Goal: Transaction & Acquisition: Purchase product/service

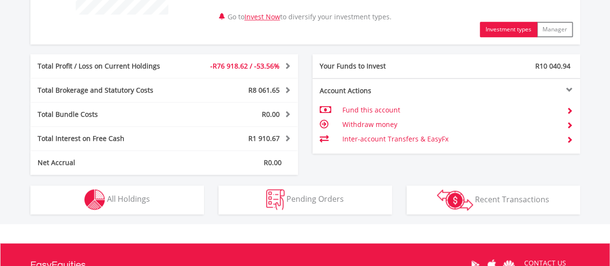
scroll to position [467, 0]
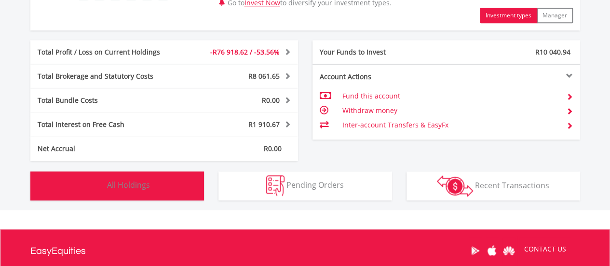
click at [151, 188] on button "Holdings All Holdings" at bounding box center [117, 185] width 174 height 29
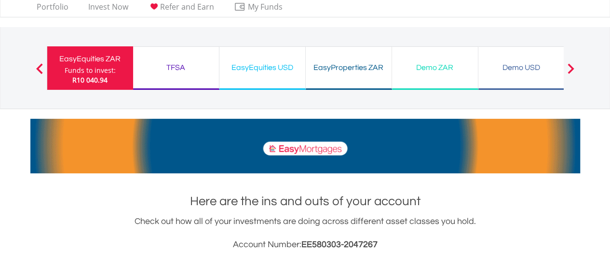
scroll to position [0, 0]
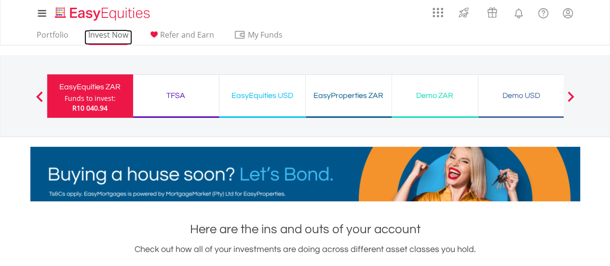
click at [115, 41] on link "Invest Now" at bounding box center [108, 37] width 48 height 15
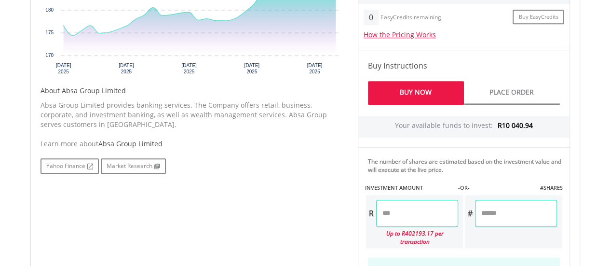
scroll to position [433, 0]
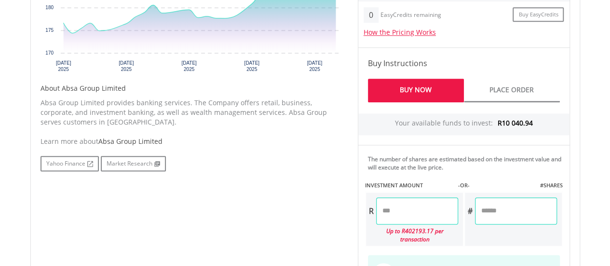
click at [399, 215] on input "number" at bounding box center [417, 210] width 82 height 27
click at [326, 206] on div "No chart available. 1 MO CHANGE 6.41% DAILY CHANGE -0.25% 1M 3M 6M 1Y MAX Chart…" at bounding box center [305, 117] width 544 height 430
type input "********"
type input "*******"
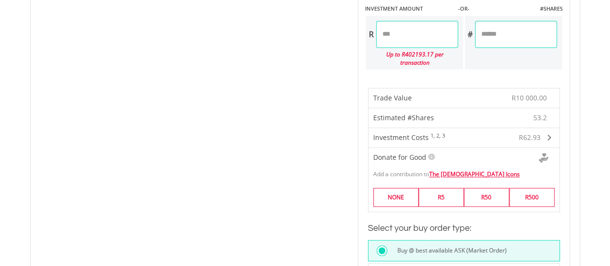
scroll to position [456, 0]
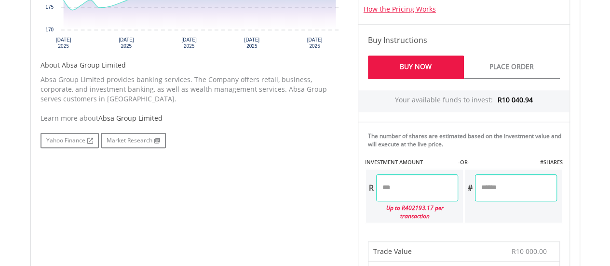
click at [393, 184] on input "********" at bounding box center [417, 187] width 82 height 27
type input "*******"
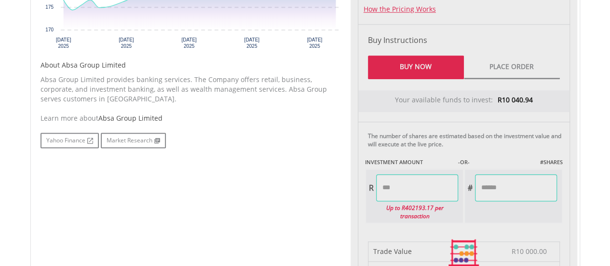
click at [572, 198] on div "Last Updated Price: 15-min. Delay* Price Update Cost: 2 Credits Request A Price…" at bounding box center [463, 254] width 227 height 750
type input "*******"
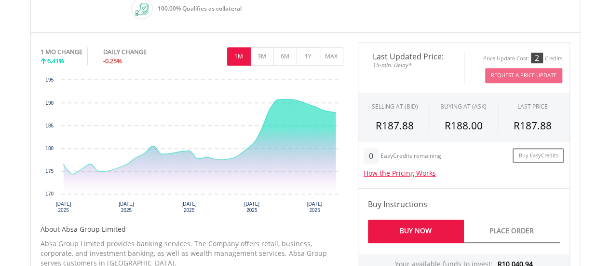
scroll to position [273, 0]
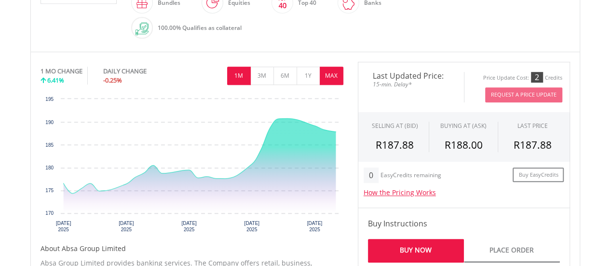
click at [336, 77] on button "MAX" at bounding box center [332, 76] width 24 height 18
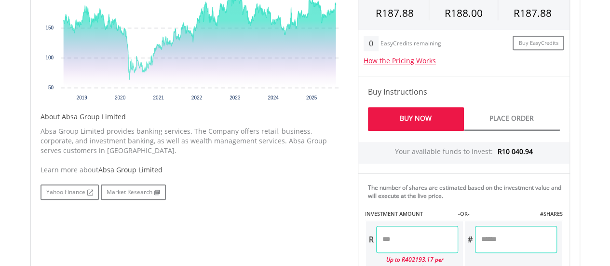
scroll to position [398, 0]
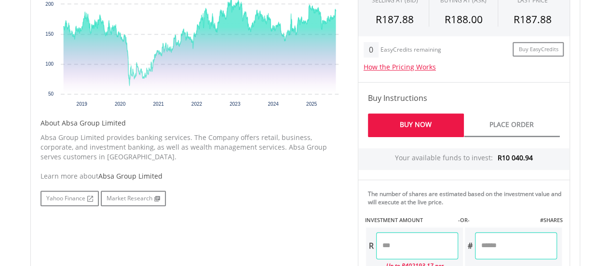
click at [443, 123] on link "Buy Now" at bounding box center [416, 125] width 96 height 24
click at [406, 130] on link "Buy Now" at bounding box center [416, 125] width 96 height 24
click at [413, 121] on link "Buy Now" at bounding box center [416, 125] width 96 height 24
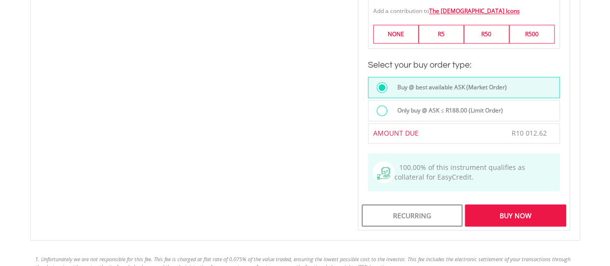
scroll to position [777, 0]
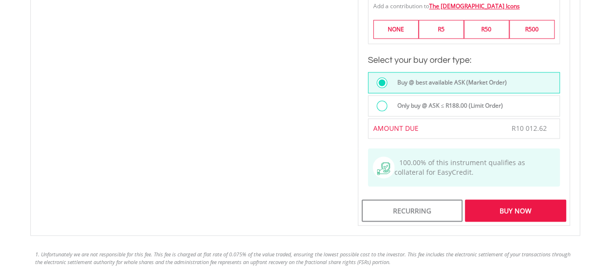
click at [516, 199] on div "Buy Now" at bounding box center [515, 210] width 101 height 22
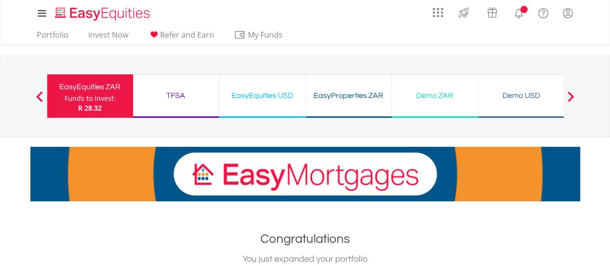
drag, startPoint x: 607, startPoint y: 64, endPoint x: 615, endPoint y: 99, distance: 36.6
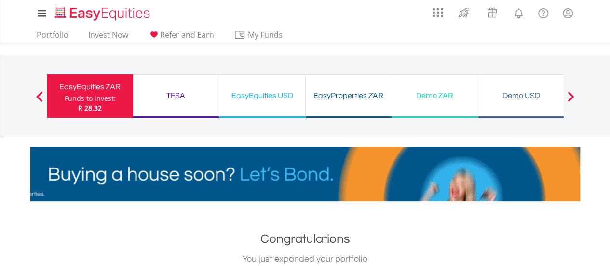
click at [96, 89] on div "EasyEquities ZAR" at bounding box center [90, 86] width 74 height 13
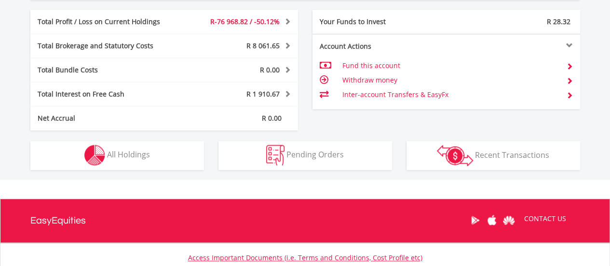
scroll to position [509, 0]
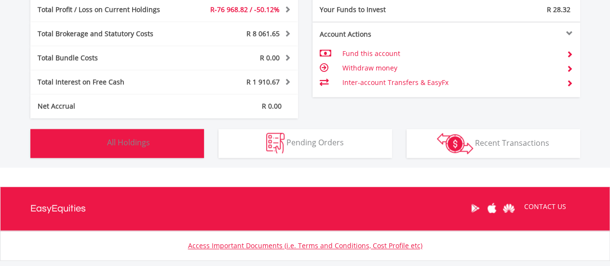
click at [157, 140] on button "Holdings All Holdings" at bounding box center [117, 143] width 174 height 29
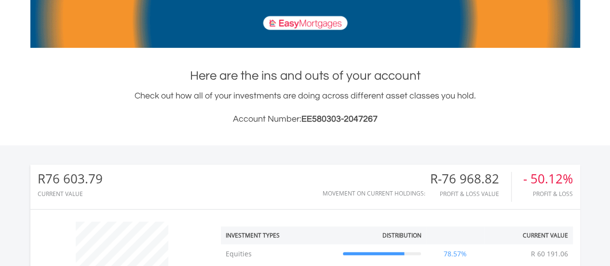
scroll to position [0, 0]
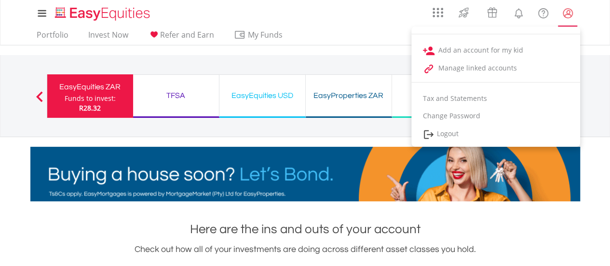
click at [565, 12] on lord-icon "My Profile" at bounding box center [568, 13] width 12 height 12
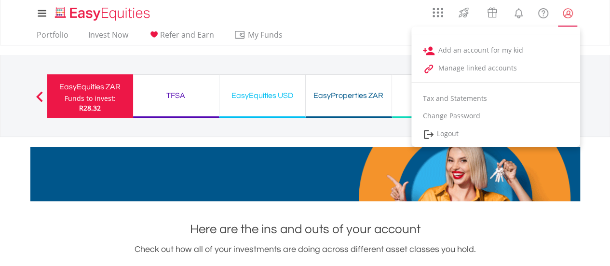
click at [566, 14] on lord-icon "My Profile" at bounding box center [568, 13] width 12 height 12
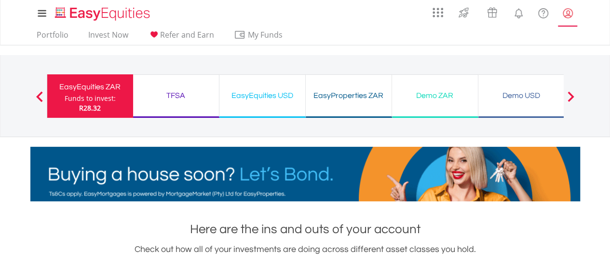
click at [566, 14] on lord-icon "My Profile" at bounding box center [568, 13] width 12 height 12
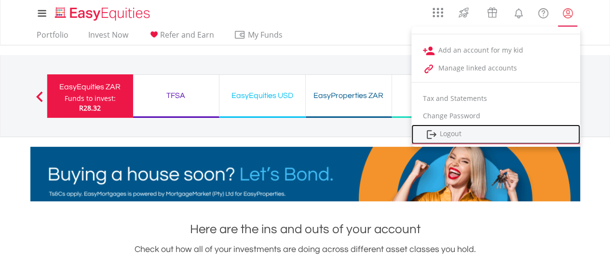
click at [483, 135] on link "Logout" at bounding box center [495, 134] width 169 height 20
